Goal: Find specific fact: Find specific fact

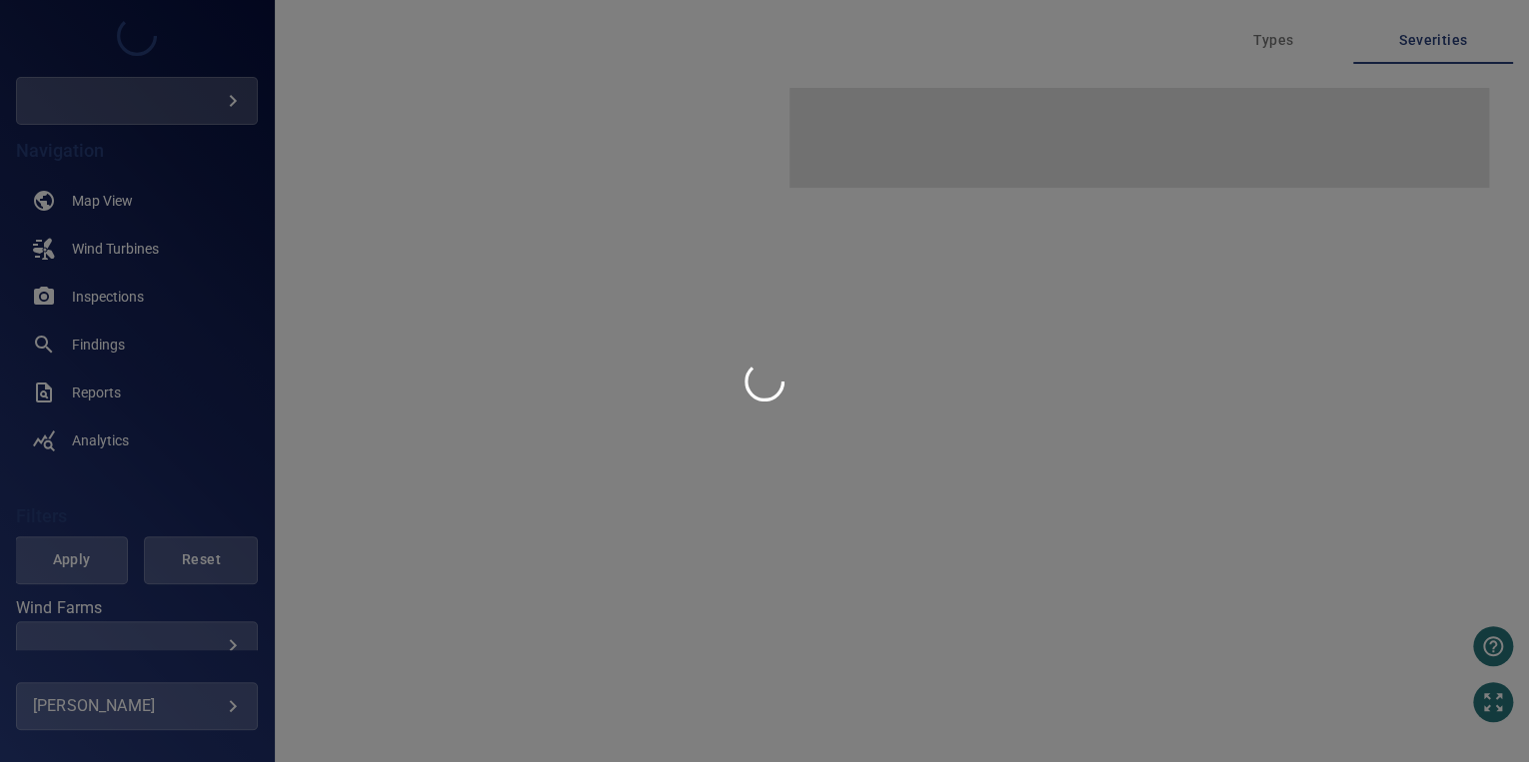
type input "********"
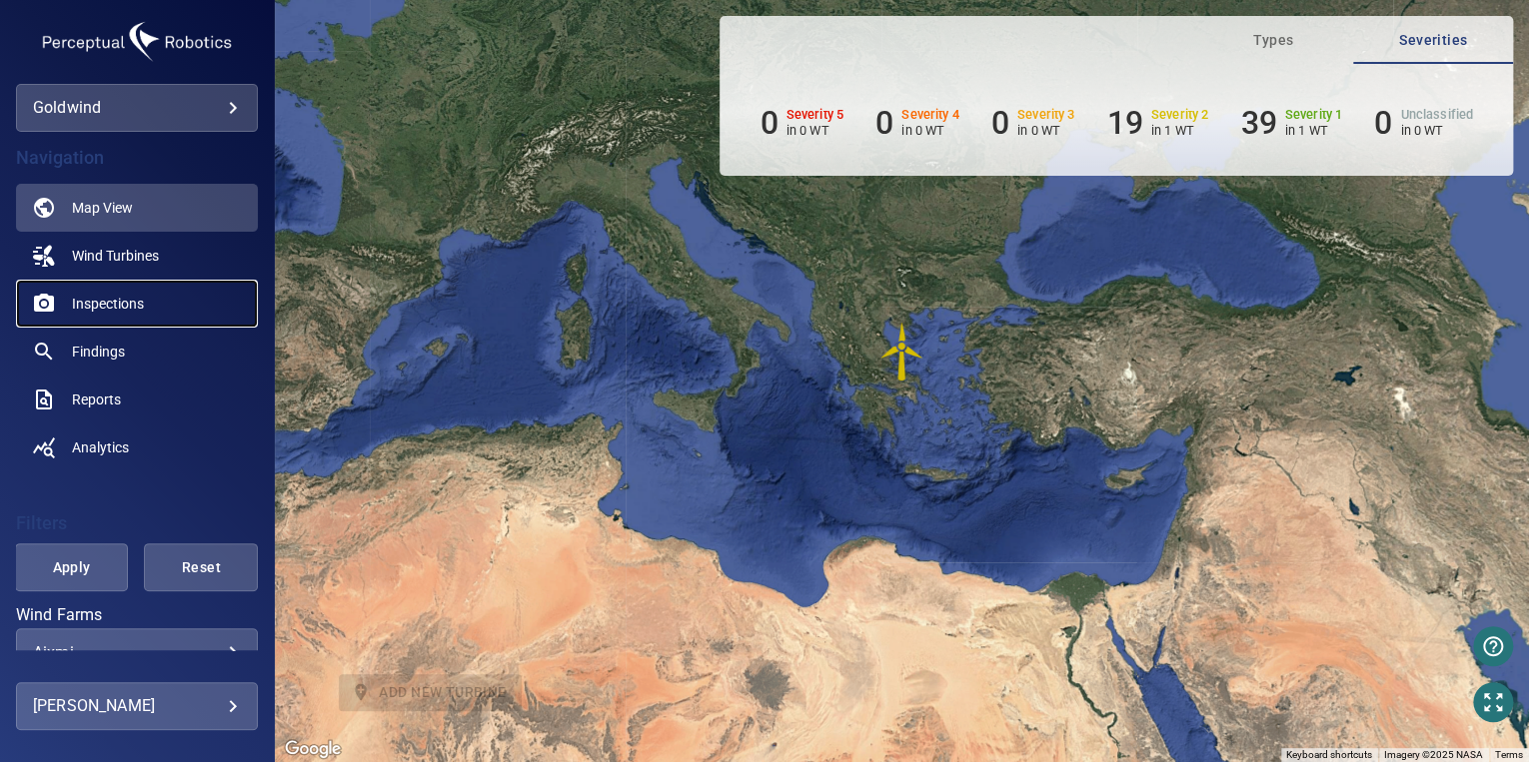
click at [109, 307] on span "Inspections" at bounding box center [108, 304] width 72 height 20
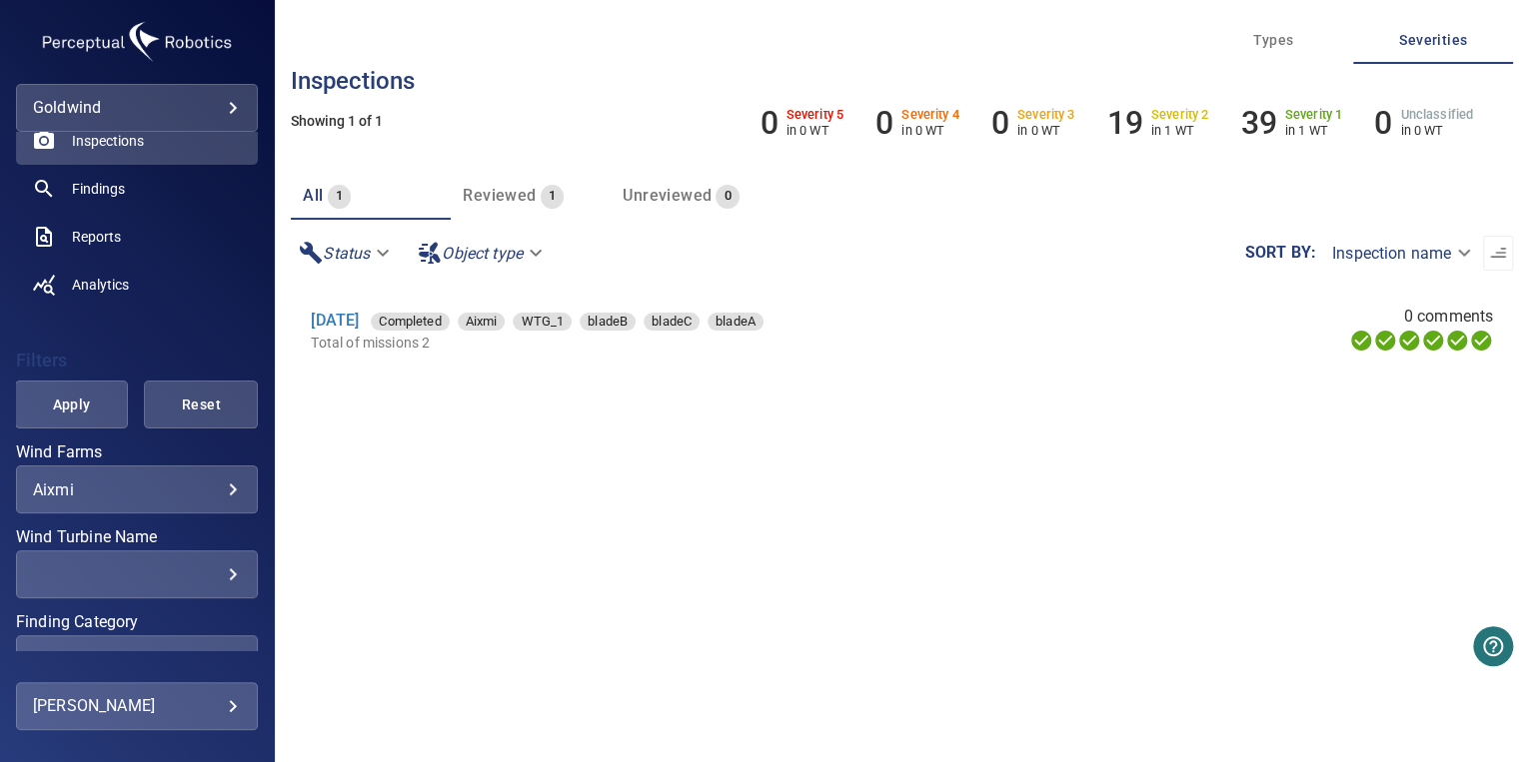
scroll to position [164, 0]
click at [176, 514] on div "Wind Farms Aixmi ***** ​ Wind Turbine Name ​ ​ Finding Category ​ ​ Finding Typ…" at bounding box center [137, 614] width 242 height 340
click at [184, 506] on div "Aixmi ***** ​" at bounding box center [137, 489] width 242 height 48
click at [221, 495] on body "**********" at bounding box center [764, 381] width 1529 height 762
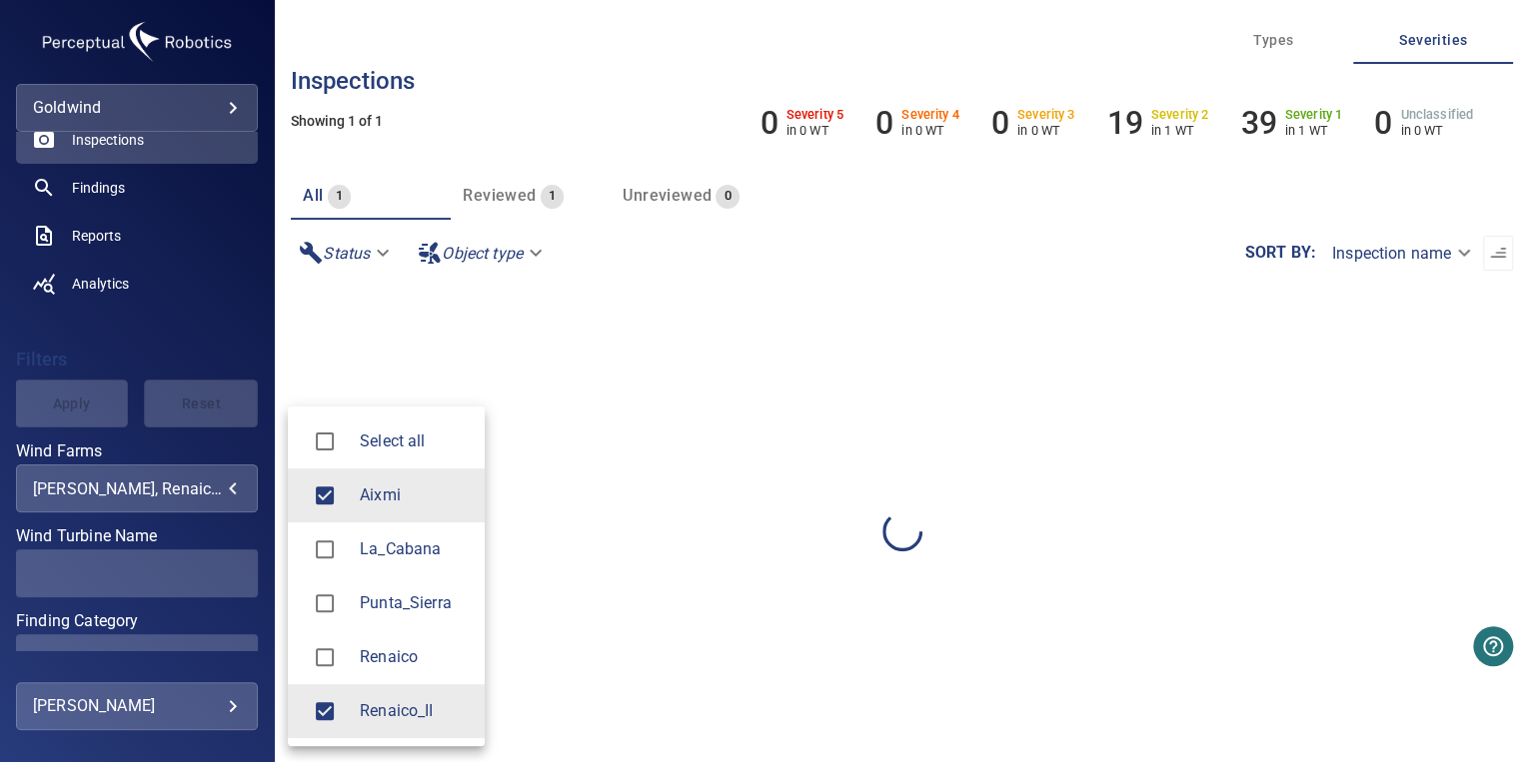
type input "**********"
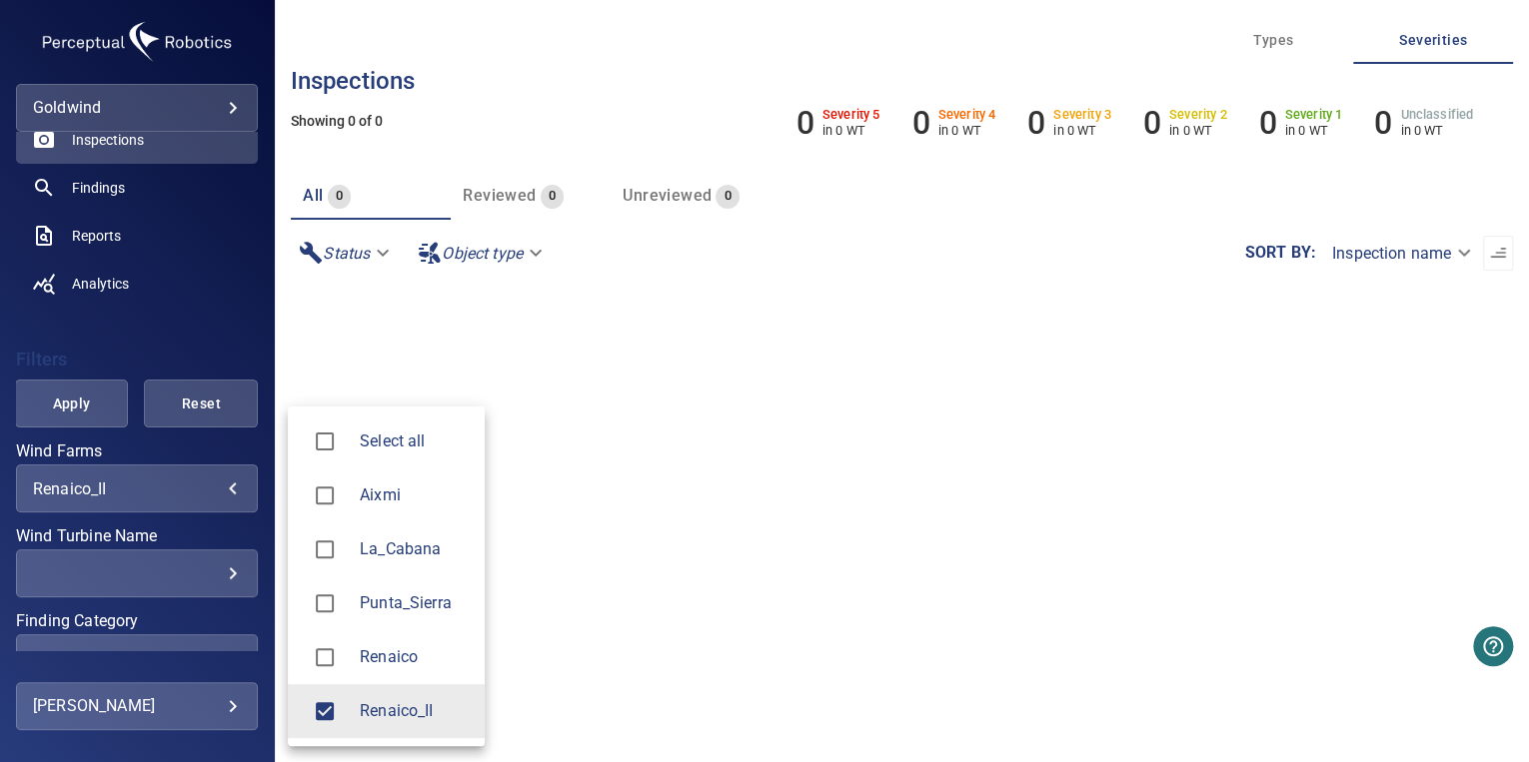
click at [54, 413] on div at bounding box center [764, 381] width 1529 height 762
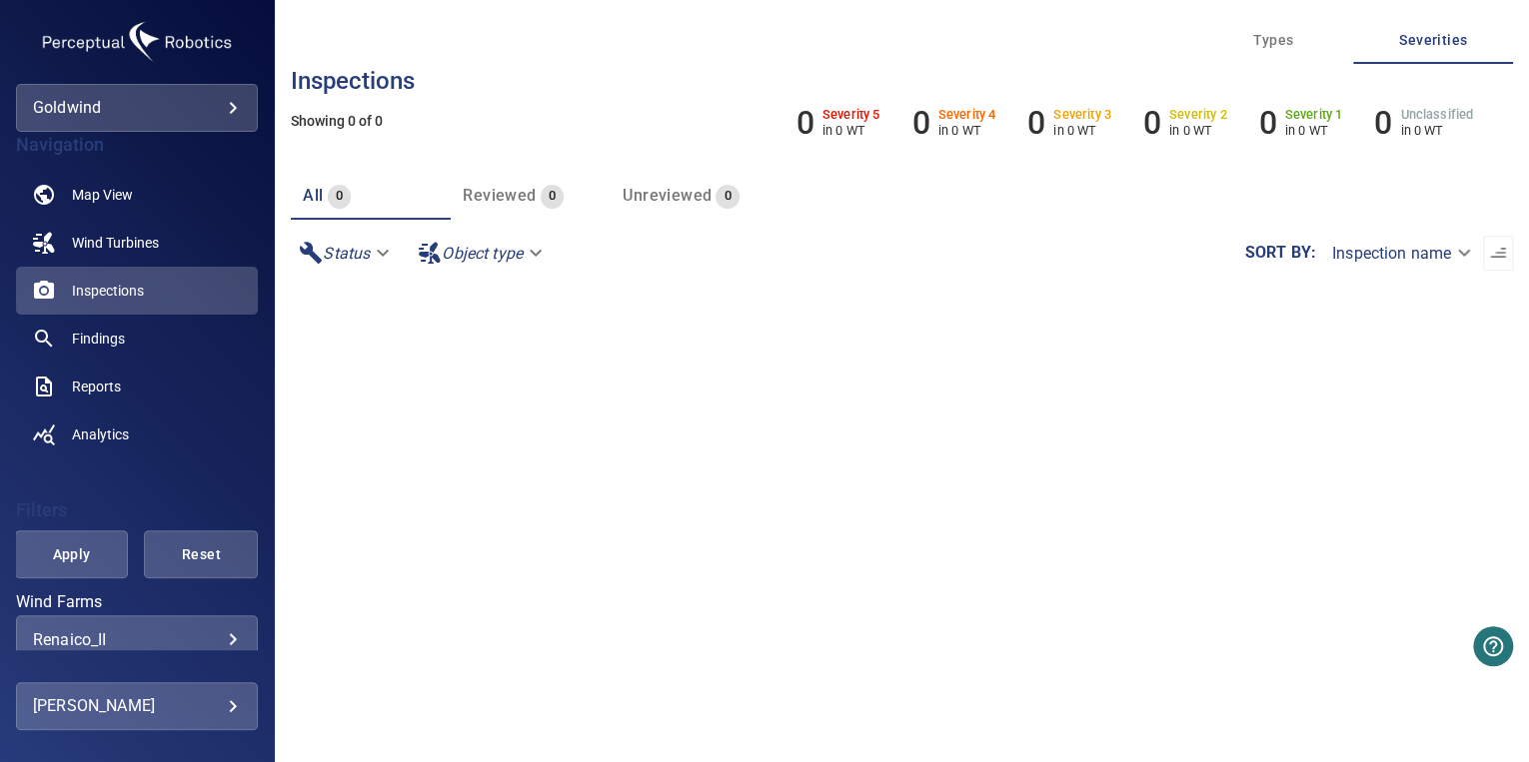
scroll to position [0, 0]
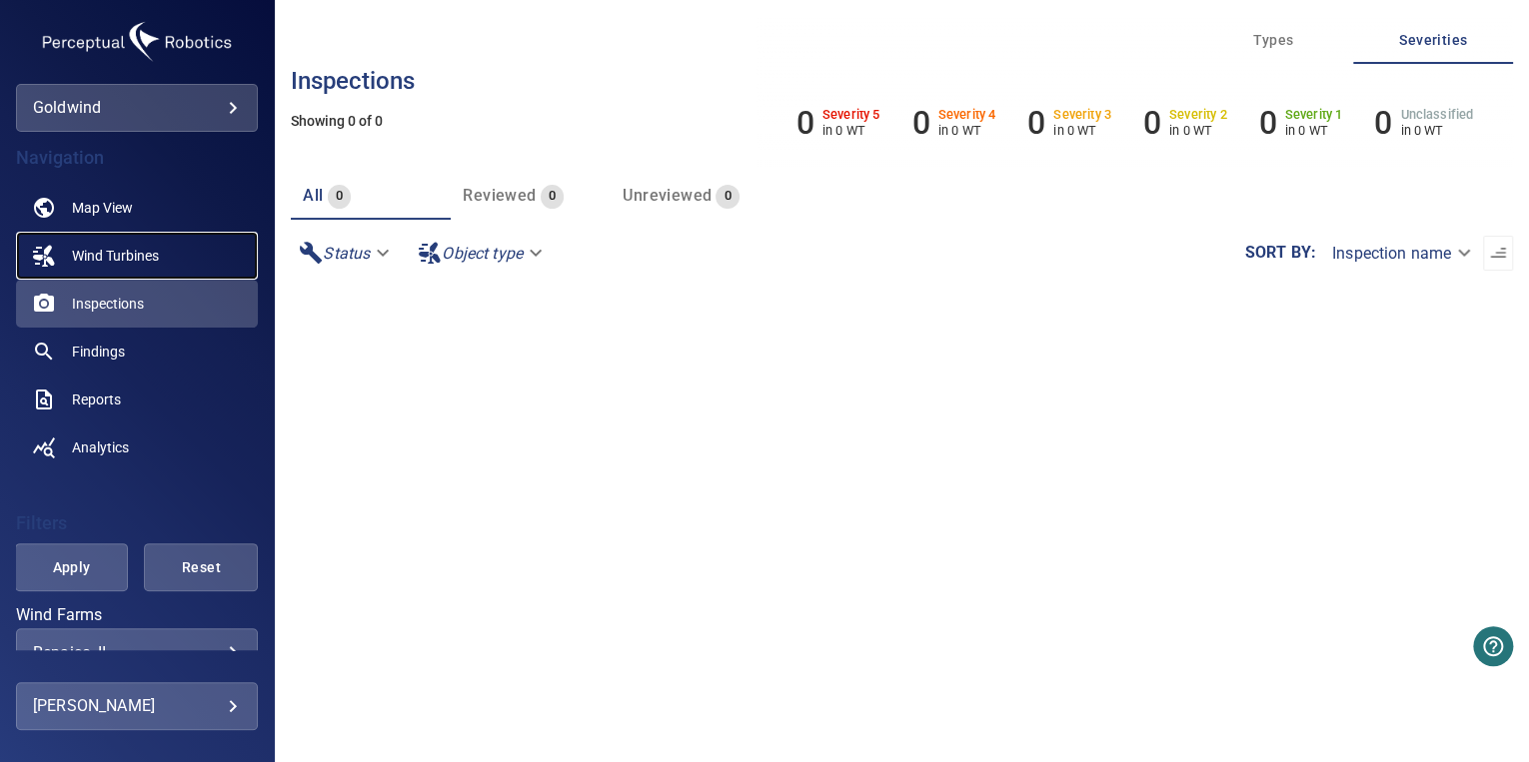
click at [102, 253] on span "Wind Turbines" at bounding box center [115, 256] width 87 height 20
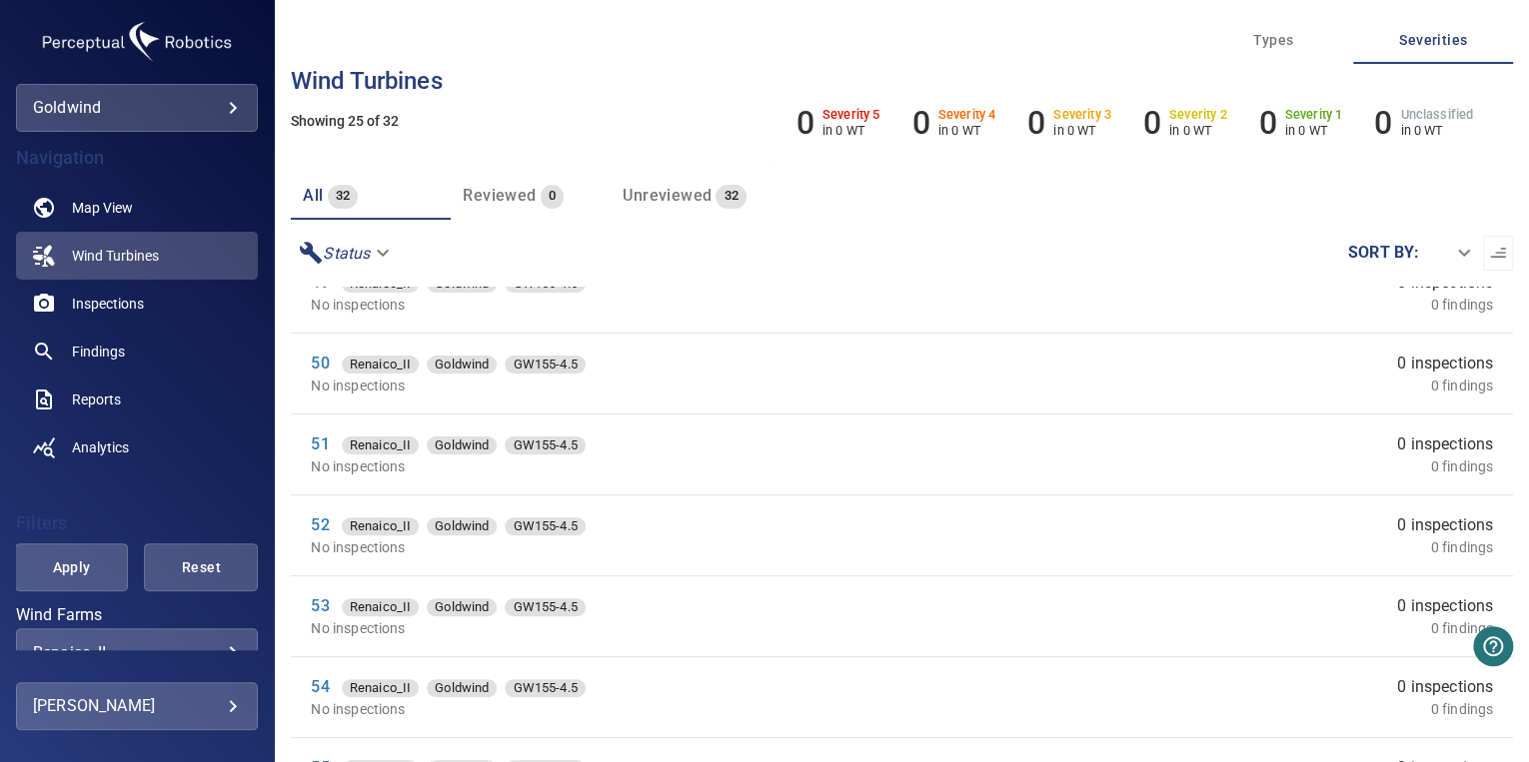
scroll to position [405, 0]
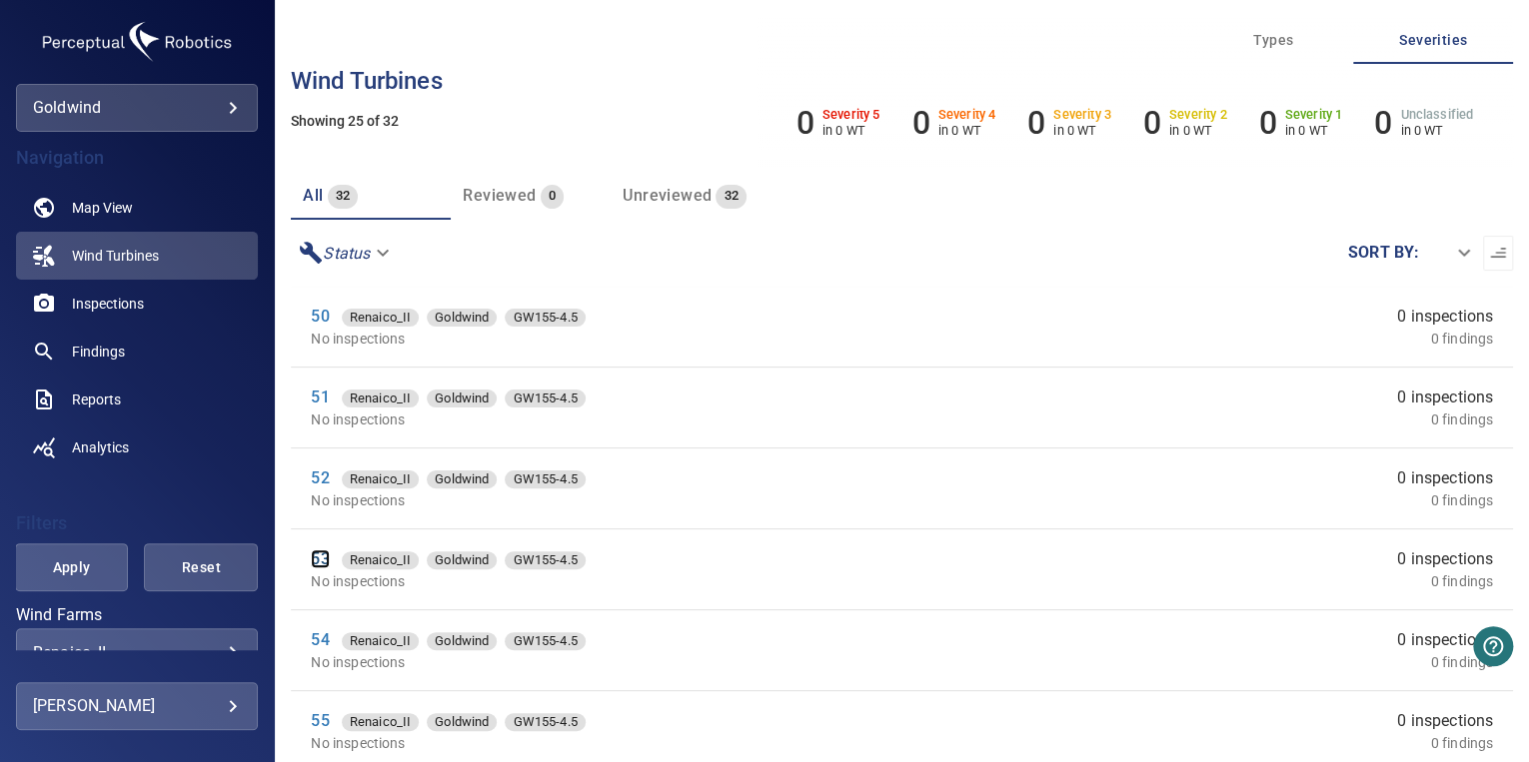
click at [321, 555] on link "53" at bounding box center [320, 559] width 18 height 19
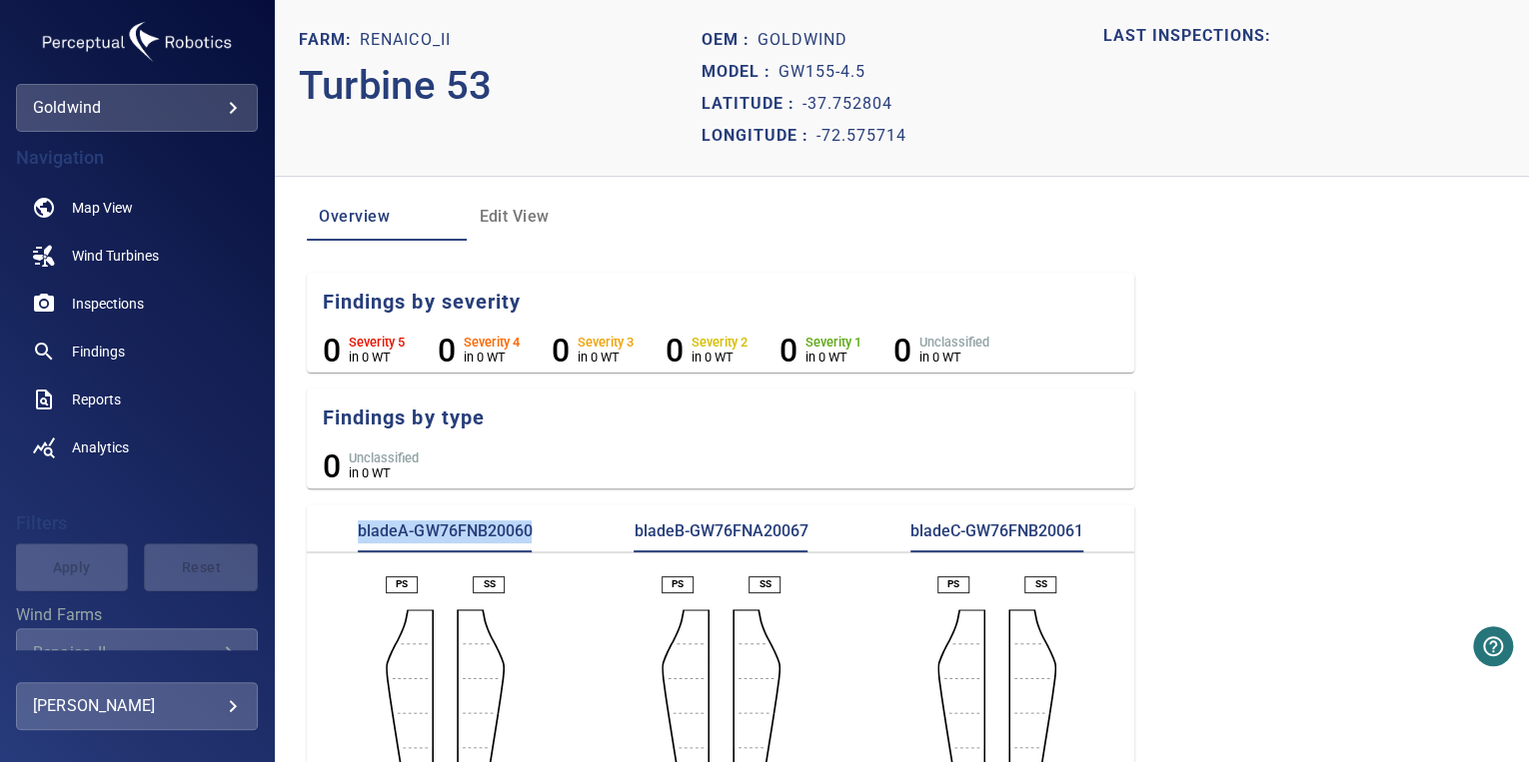
drag, startPoint x: 532, startPoint y: 540, endPoint x: 339, endPoint y: 539, distance: 192.8
click at [339, 539] on div "bladeA-GW76FNB20060" at bounding box center [445, 537] width 276 height 32
copy p "bladeA-GW76FNB20060"
drag, startPoint x: 811, startPoint y: 535, endPoint x: 627, endPoint y: 549, distance: 184.4
click at [627, 549] on div "bladeB-GW76FNA20067" at bounding box center [721, 537] width 276 height 32
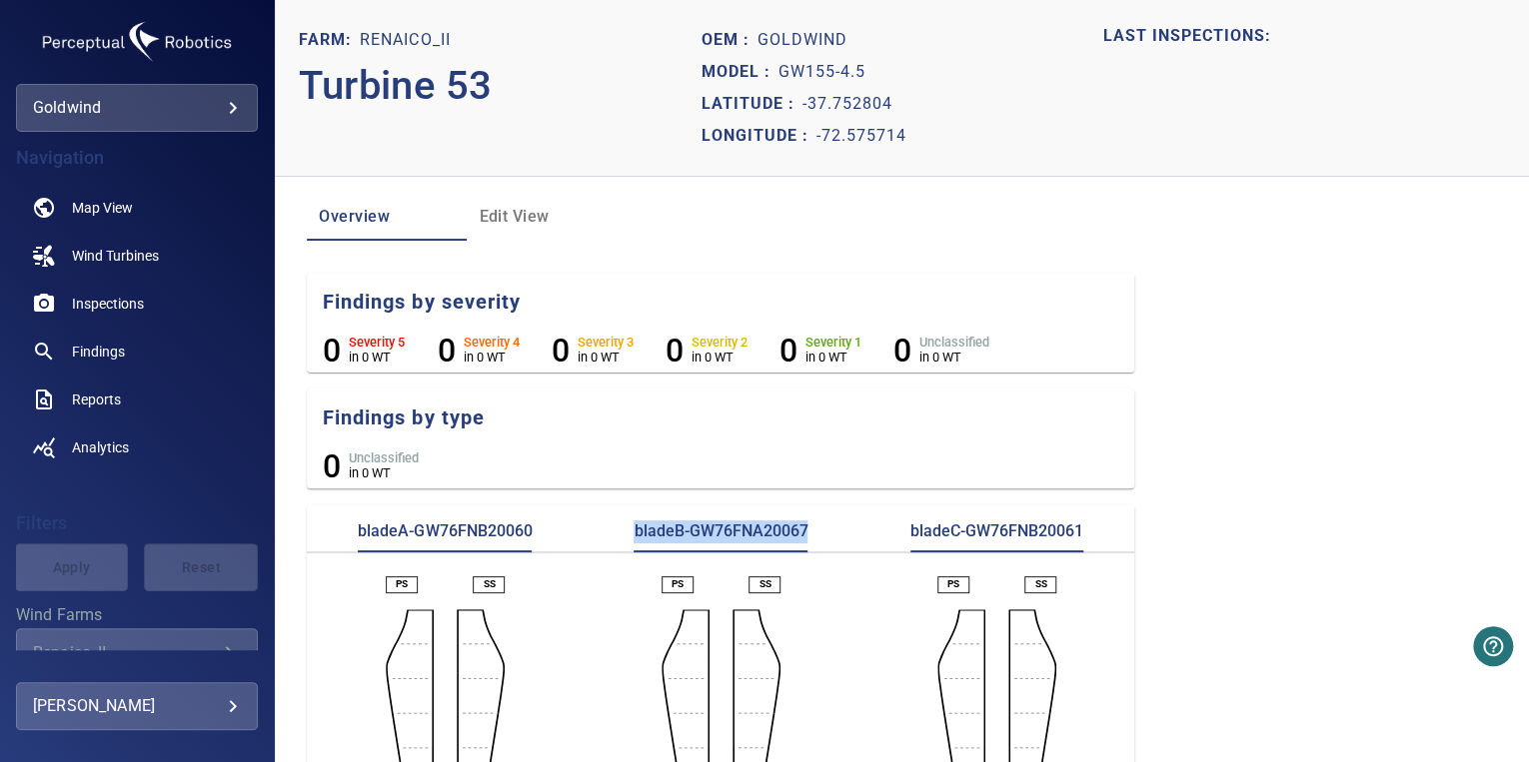
copy p "bladeB-GW76FNA20067"
drag, startPoint x: 899, startPoint y: 528, endPoint x: 1083, endPoint y: 529, distance: 183.9
click at [1083, 529] on div "bladeC-GW76FNB20061" at bounding box center [996, 537] width 276 height 32
copy p "bladeC-GW76FNB20061"
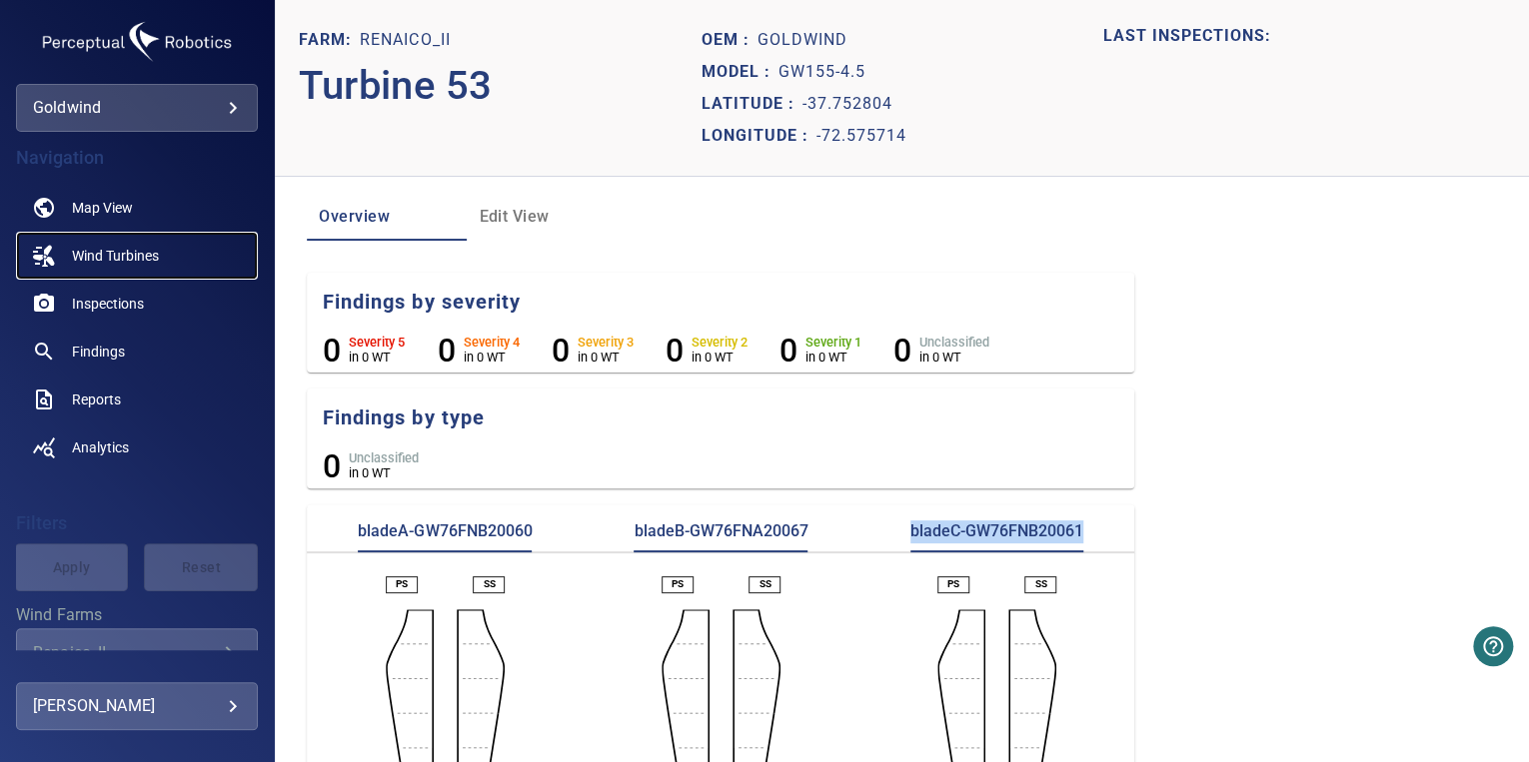
click at [109, 246] on span "Wind Turbines" at bounding box center [115, 256] width 87 height 20
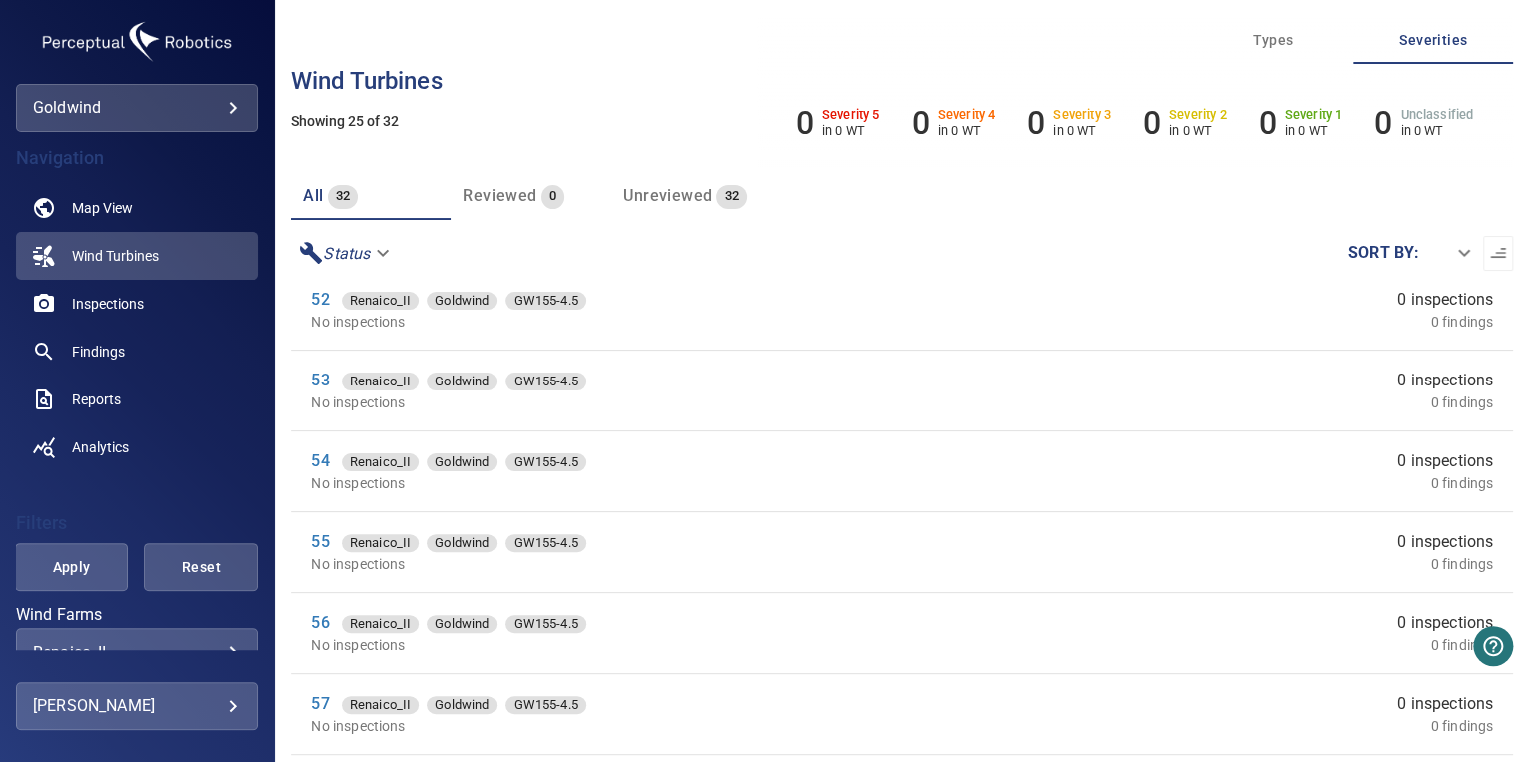
scroll to position [584, 0]
click at [320, 545] on link "55" at bounding box center [320, 542] width 18 height 19
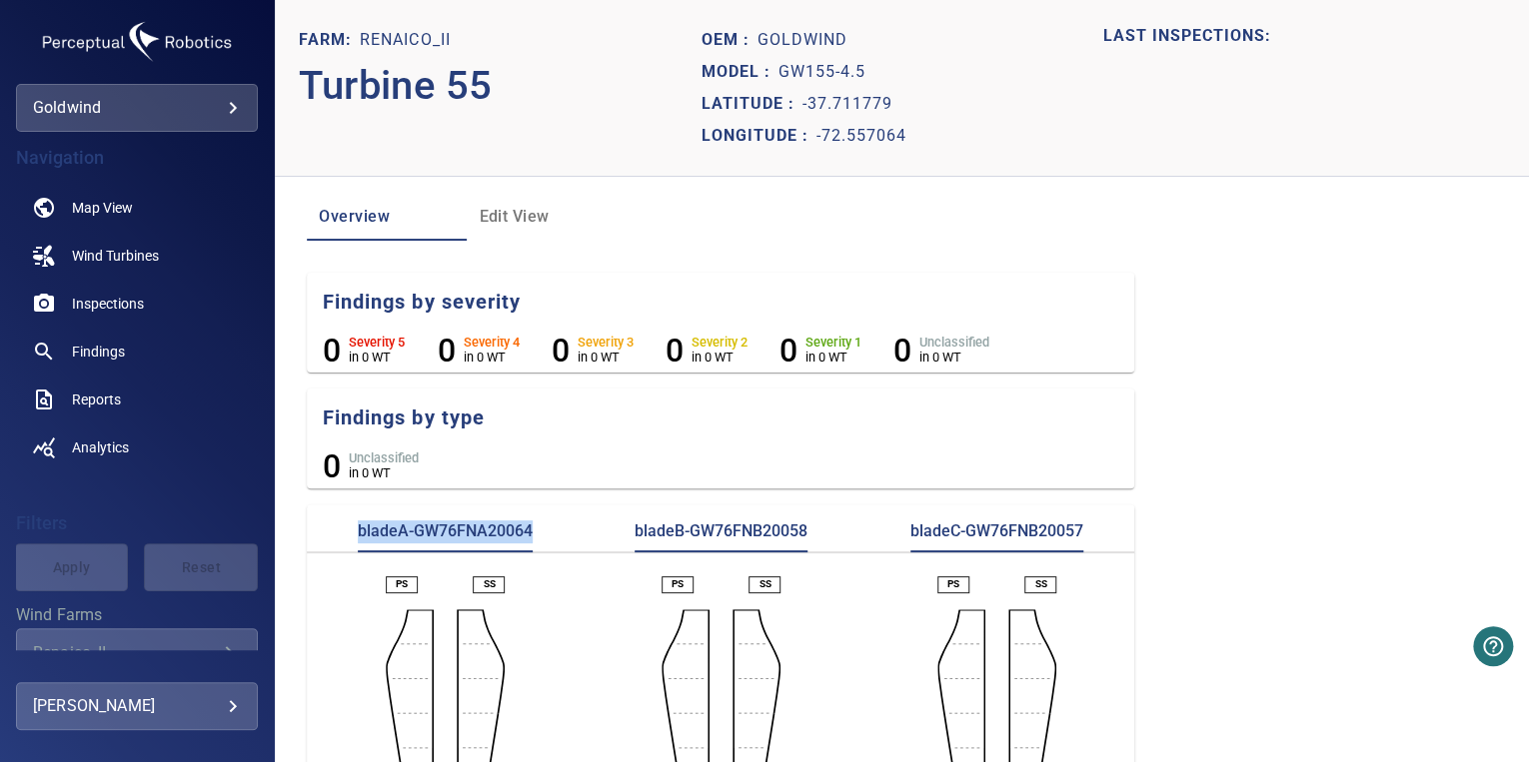
drag, startPoint x: 365, startPoint y: 530, endPoint x: 547, endPoint y: 534, distance: 181.9
click at [547, 534] on div "bladeA-GW76FNA20064" at bounding box center [445, 537] width 276 height 32
copy p "bladeA-GW76FNA20064"
drag, startPoint x: 811, startPoint y: 536, endPoint x: 633, endPoint y: 549, distance: 178.3
click at [633, 549] on div "bladeB-GW76FNB20058" at bounding box center [721, 537] width 276 height 32
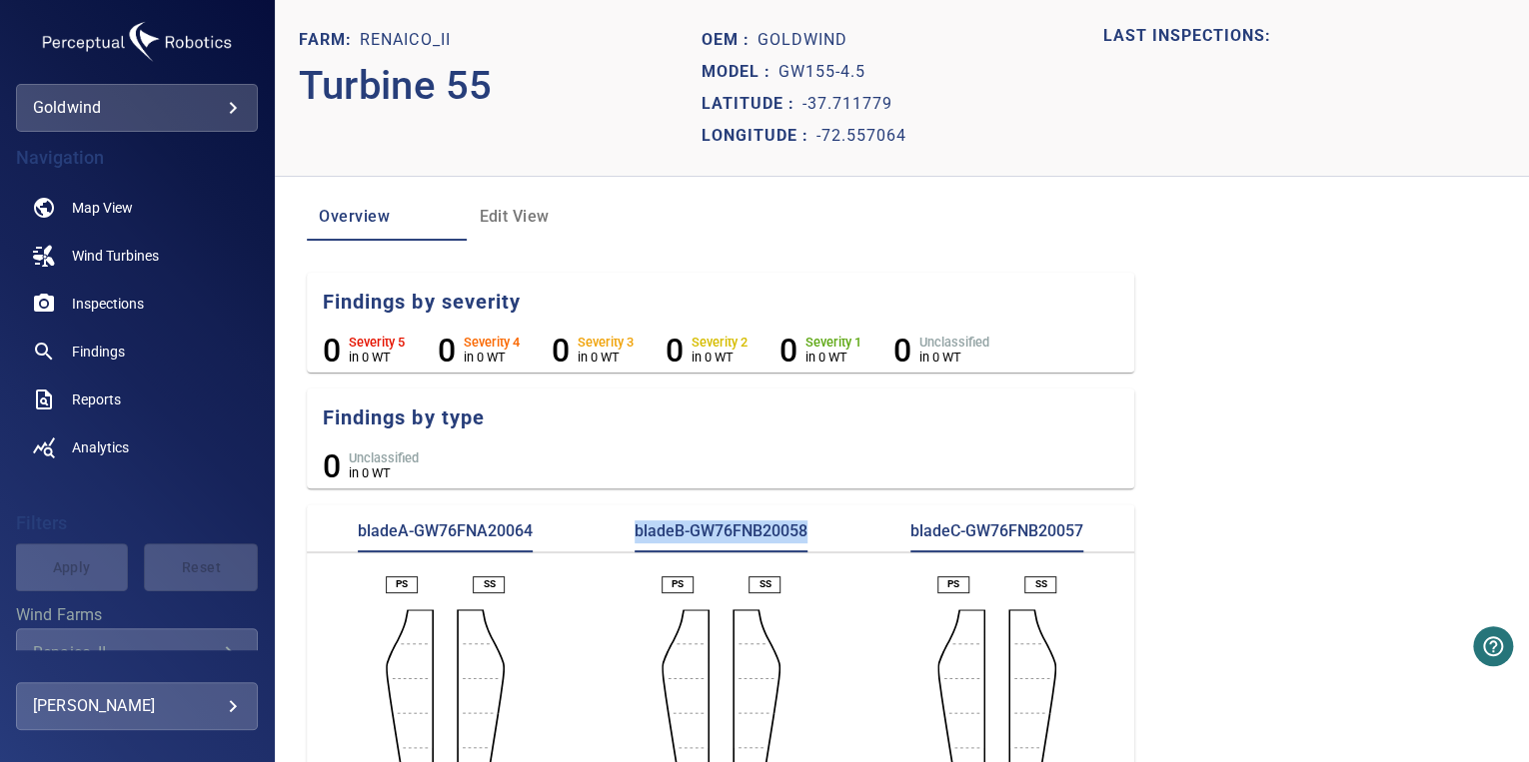
copy p "bladeB-GW76FNB20058"
drag, startPoint x: 1087, startPoint y: 524, endPoint x: 903, endPoint y: 529, distance: 183.9
click at [903, 529] on div "bladeC-GW76FNB20057" at bounding box center [996, 537] width 276 height 32
copy p "bladeC-GW76FNB20057"
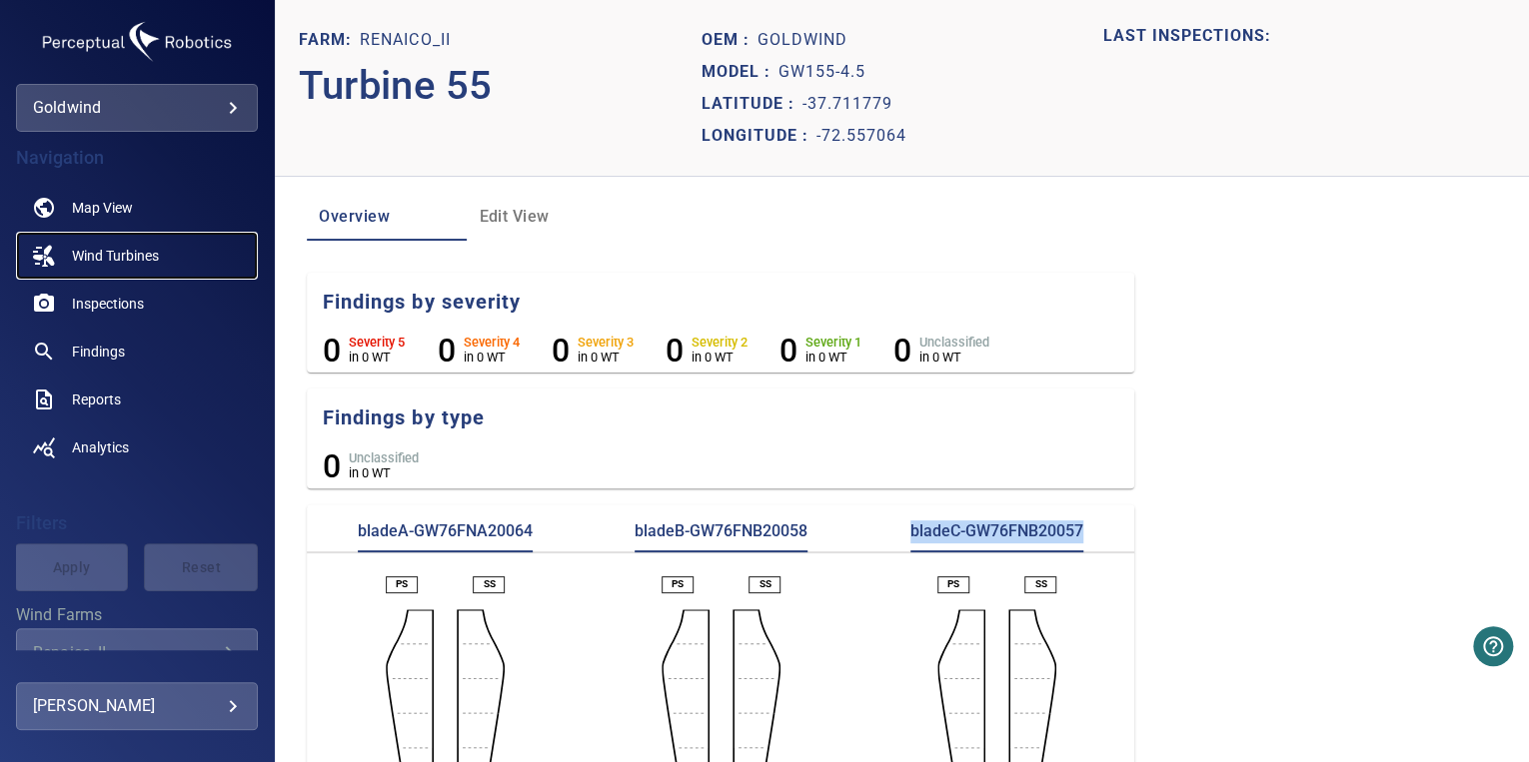
click at [124, 276] on link "Wind Turbines" at bounding box center [137, 256] width 242 height 48
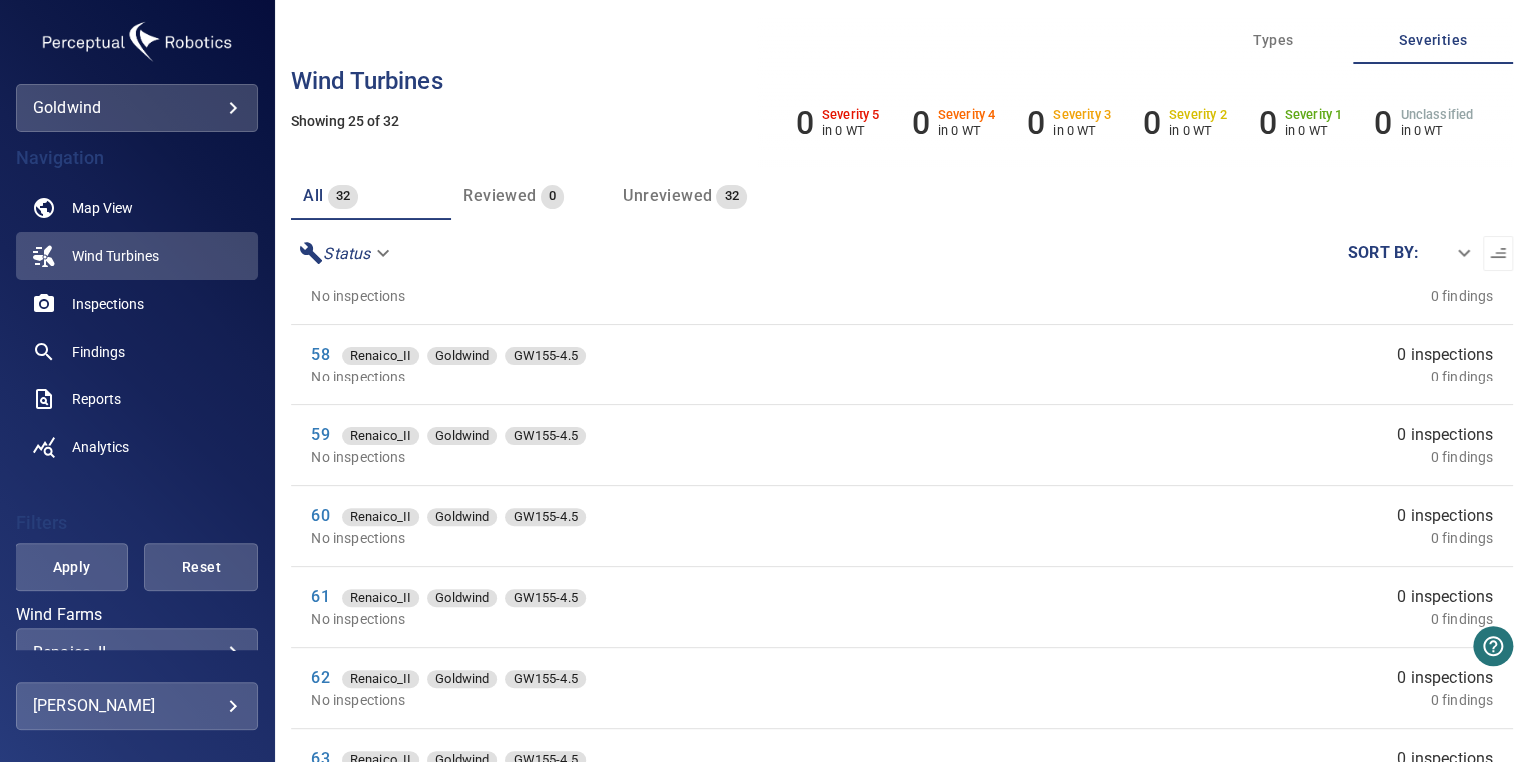
scroll to position [1015, 0]
click at [323, 515] on link "60" at bounding box center [320, 515] width 18 height 19
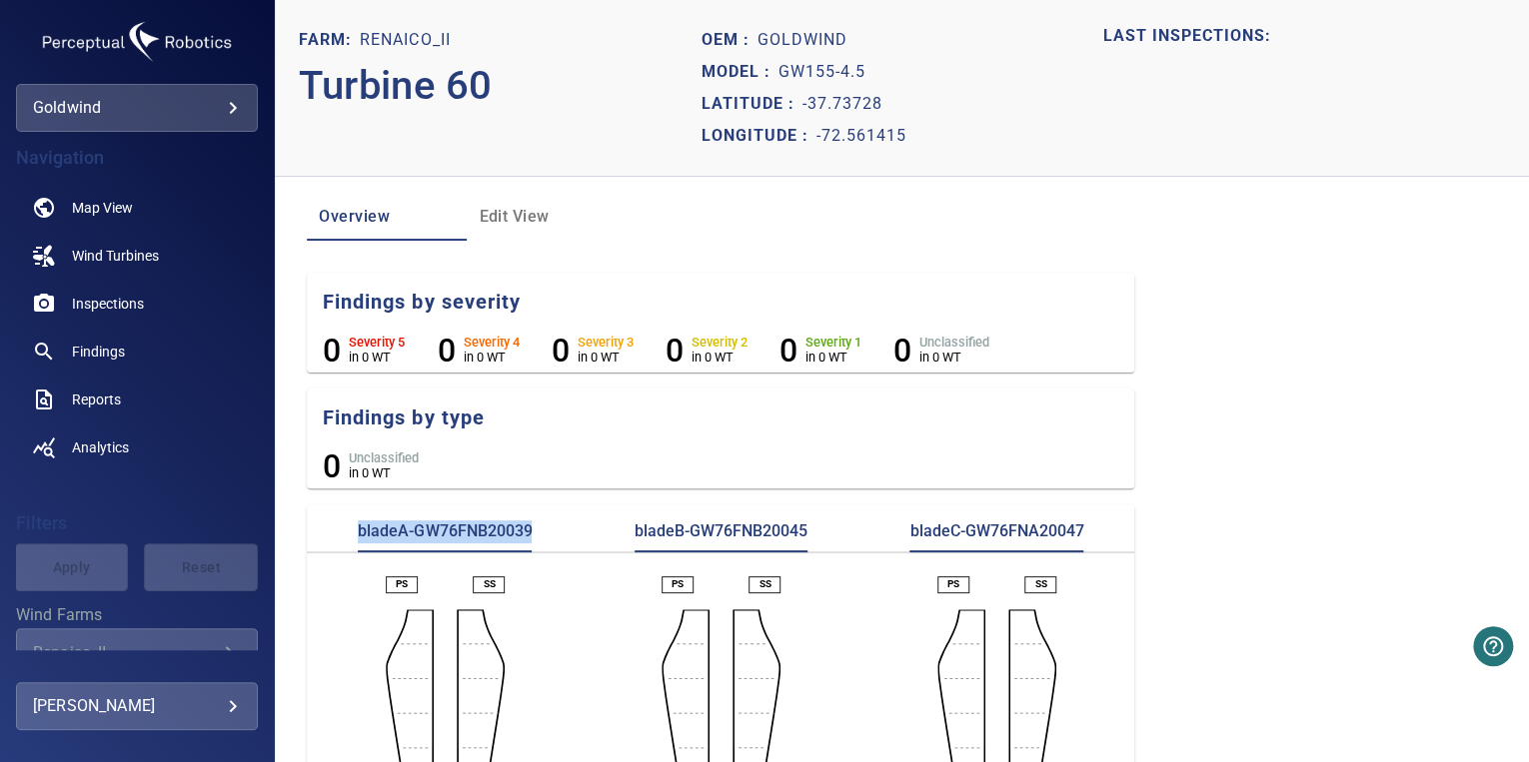
drag, startPoint x: 529, startPoint y: 538, endPoint x: 352, endPoint y: 524, distance: 177.4
click at [352, 524] on div "bladeA-GW76FNB20039" at bounding box center [445, 537] width 276 height 32
copy p "bladeA-GW76FNB20039"
drag, startPoint x: 807, startPoint y: 524, endPoint x: 613, endPoint y: 533, distance: 195.1
click at [613, 533] on div "bladeB-GW76FNB20045" at bounding box center [721, 537] width 276 height 32
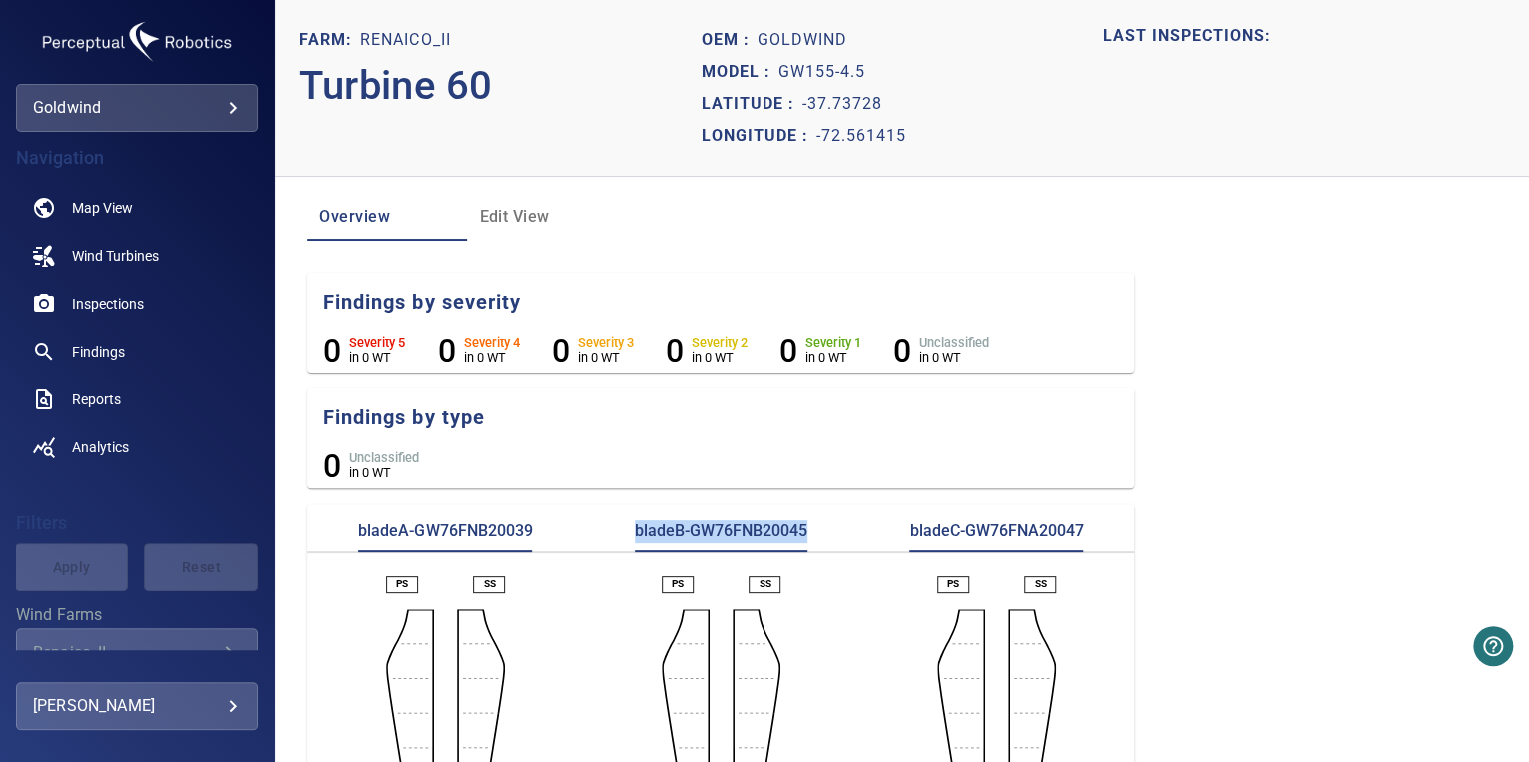
copy p "bladeB-GW76FNB20045"
drag, startPoint x: 1086, startPoint y: 531, endPoint x: 900, endPoint y: 552, distance: 187.0
click at [900, 552] on div "bladeC-GW76FNA20047" at bounding box center [996, 537] width 276 height 32
copy p "bladeC-GW76FNA20047"
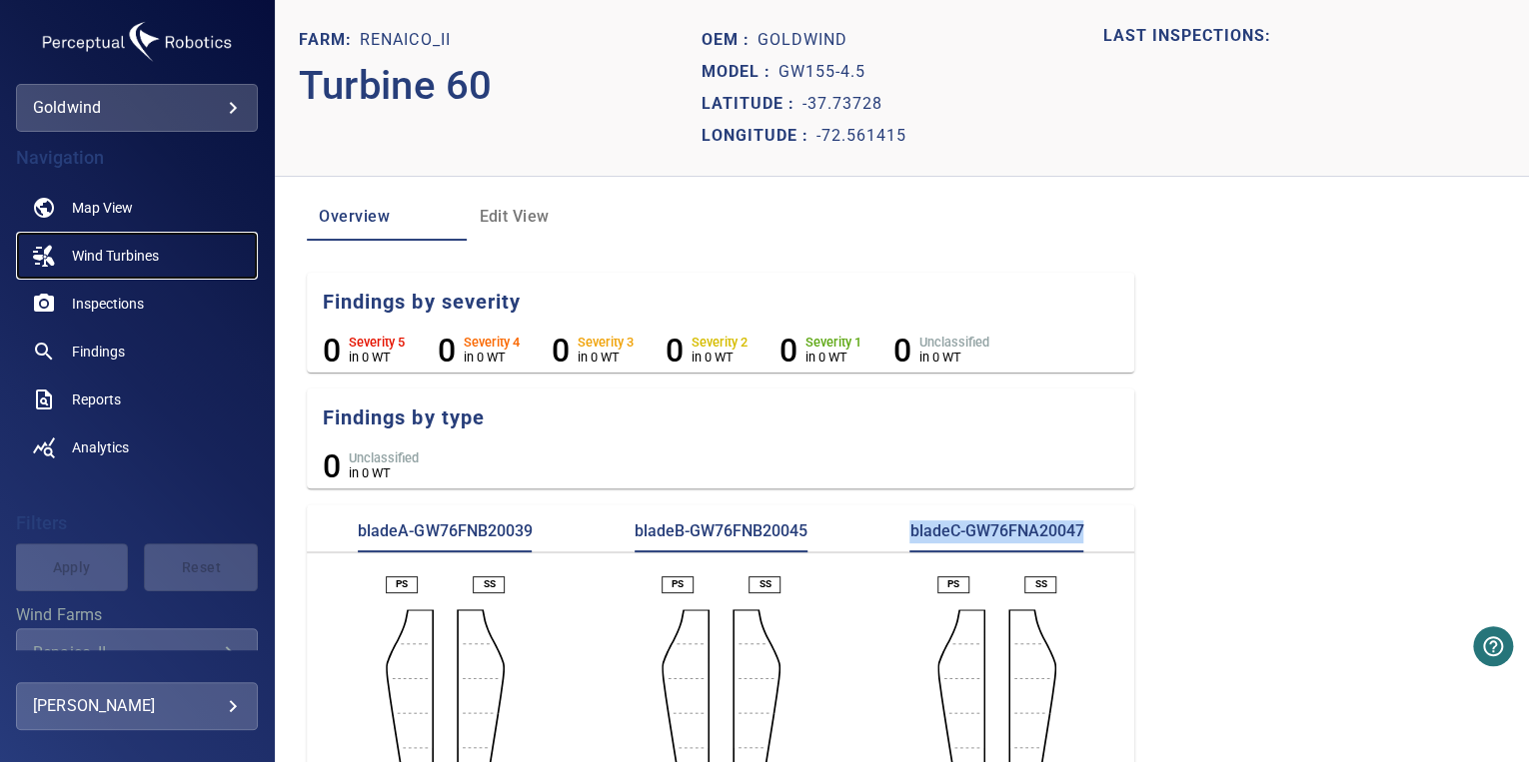
click at [109, 266] on link "Wind Turbines" at bounding box center [137, 256] width 242 height 48
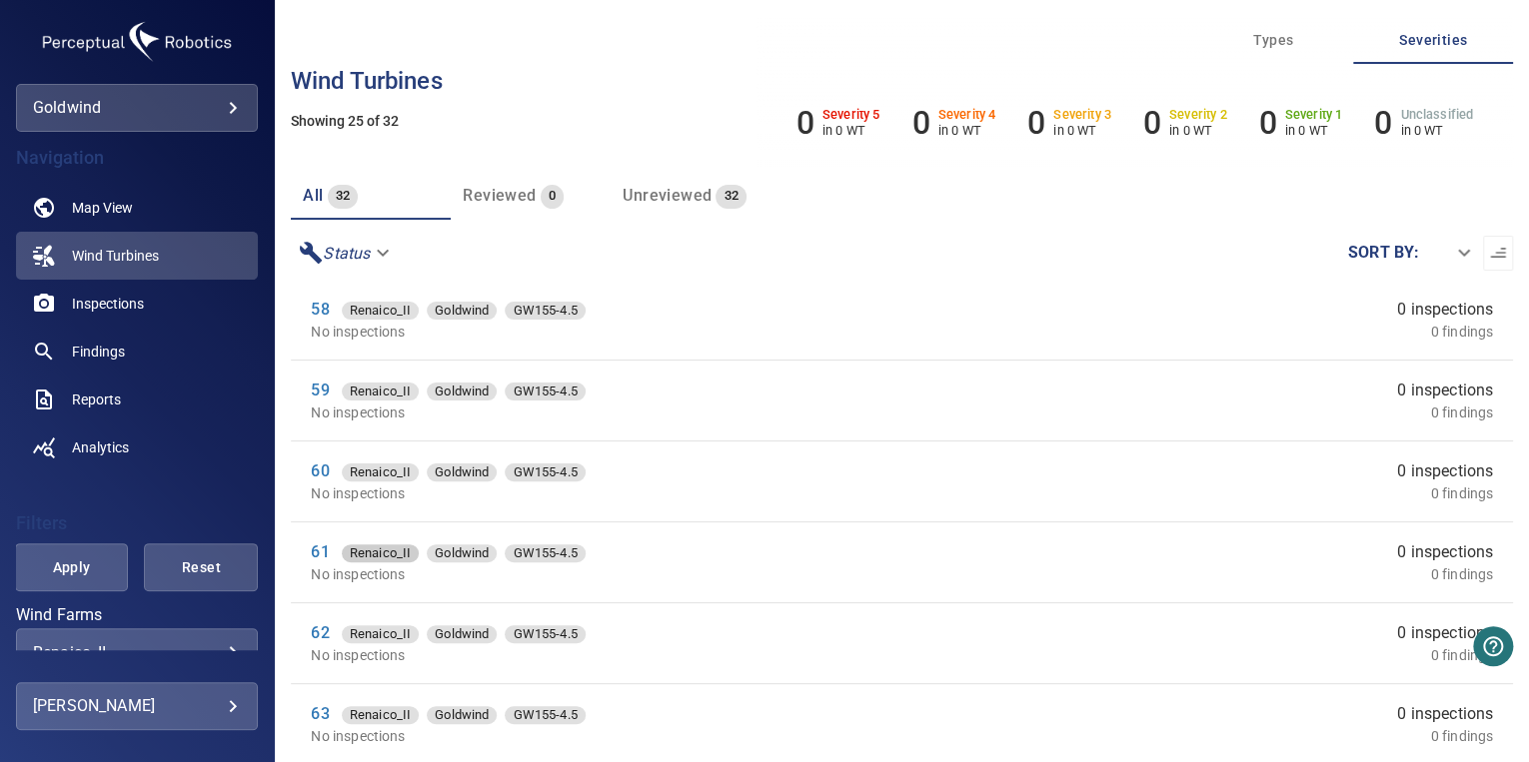
scroll to position [1060, 0]
click at [316, 704] on link "63" at bounding box center [320, 712] width 18 height 19
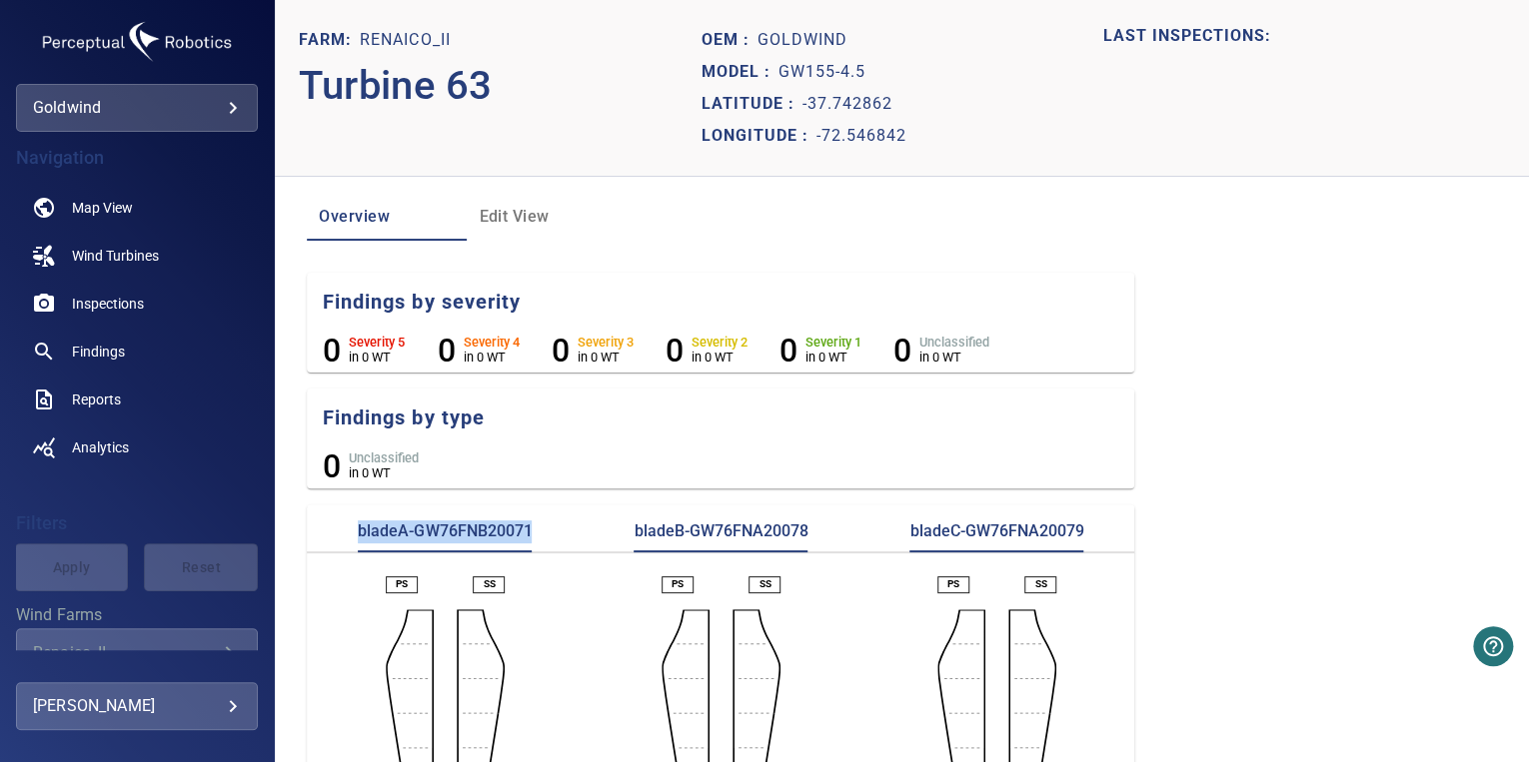
drag, startPoint x: 537, startPoint y: 528, endPoint x: 348, endPoint y: 514, distance: 189.4
click at [348, 514] on section "bladeA-GW76FNB20071 bladeB-GW76FNA20078 bladeC-GW76FNA20079 PS SS PS SS PS SS" at bounding box center [720, 704] width 827 height 399
copy p "bladeA-GW76FNB20071"
drag, startPoint x: 799, startPoint y: 545, endPoint x: 611, endPoint y: 544, distance: 188.9
click at [611, 544] on div "bladeB-GW76FNA20078" at bounding box center [721, 537] width 276 height 32
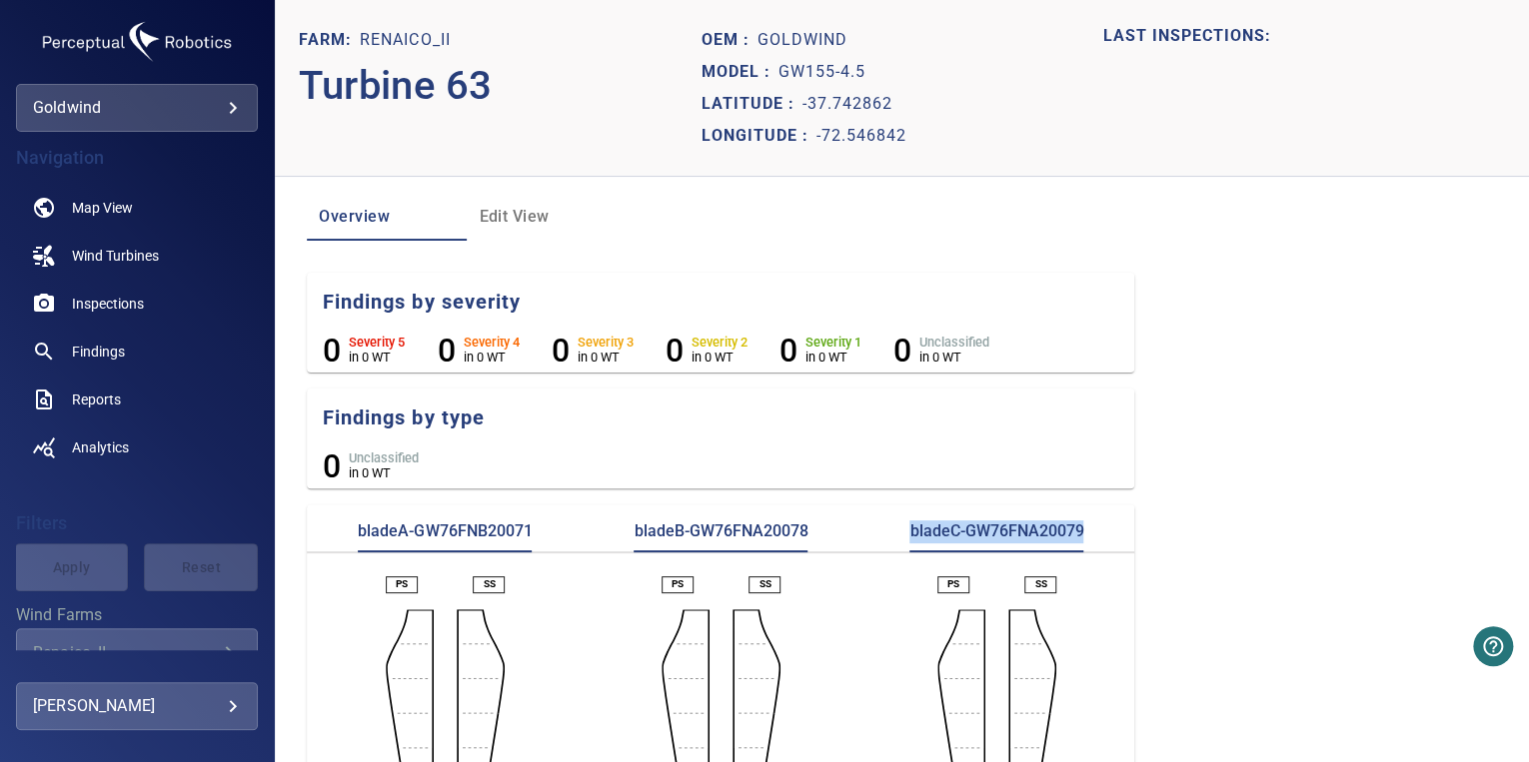
drag, startPoint x: 1089, startPoint y: 529, endPoint x: 889, endPoint y: 529, distance: 199.8
click at [889, 529] on div "bladeC-GW76FNA20079" at bounding box center [996, 537] width 276 height 32
